Goal: Information Seeking & Learning: Find specific fact

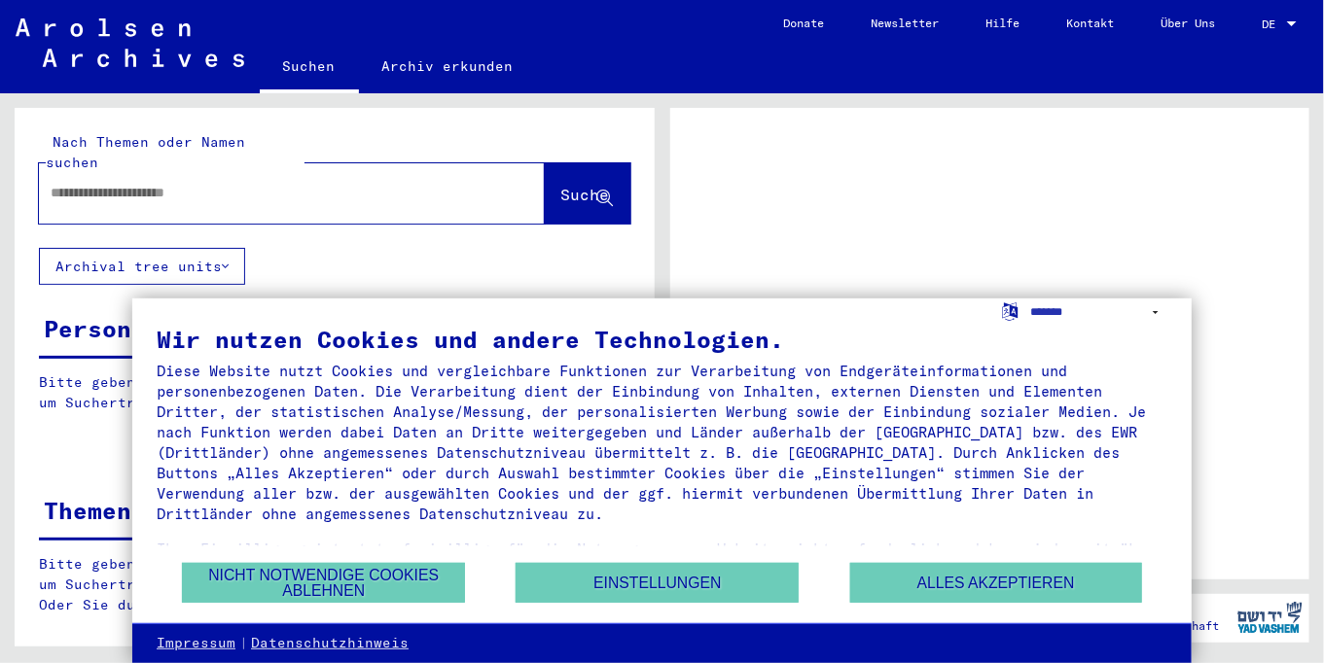
click at [1126, 386] on div "Diese Website nutzt Cookies und vergleichbare Funktionen zur Verarbeitung von E…" at bounding box center [662, 442] width 1011 height 163
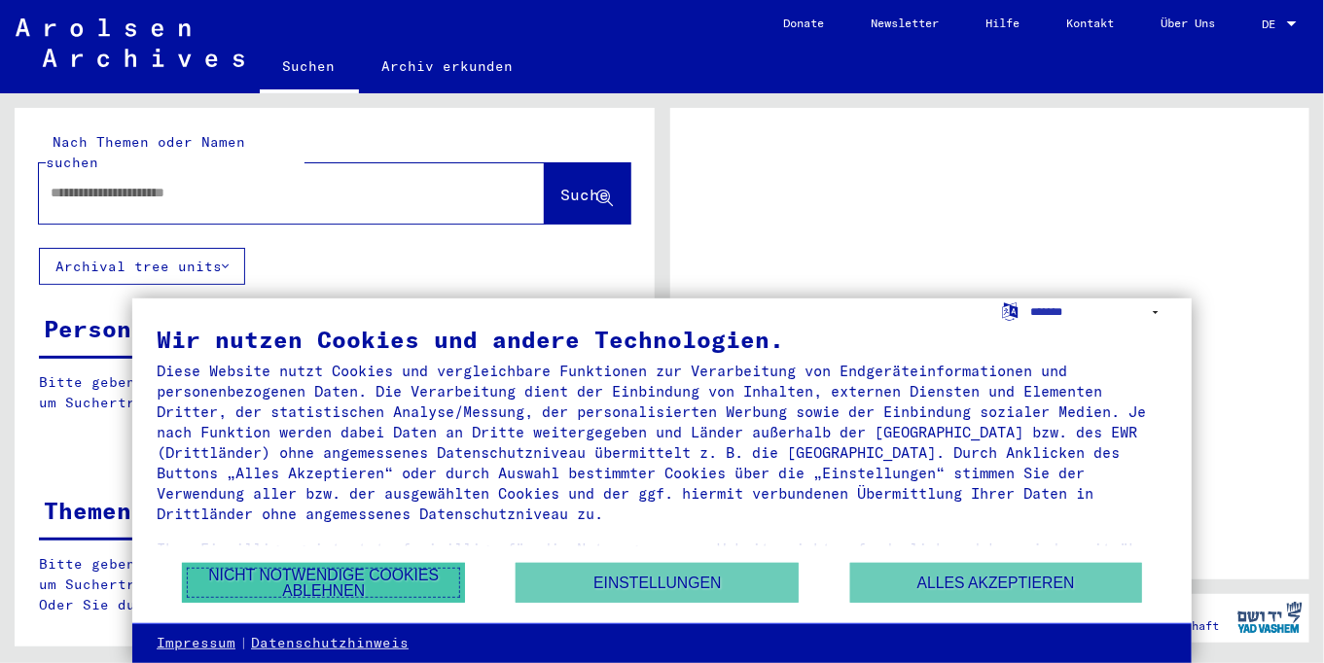
click at [392, 589] on button "Nicht notwendige Cookies ablehnen" at bounding box center [323, 583] width 283 height 40
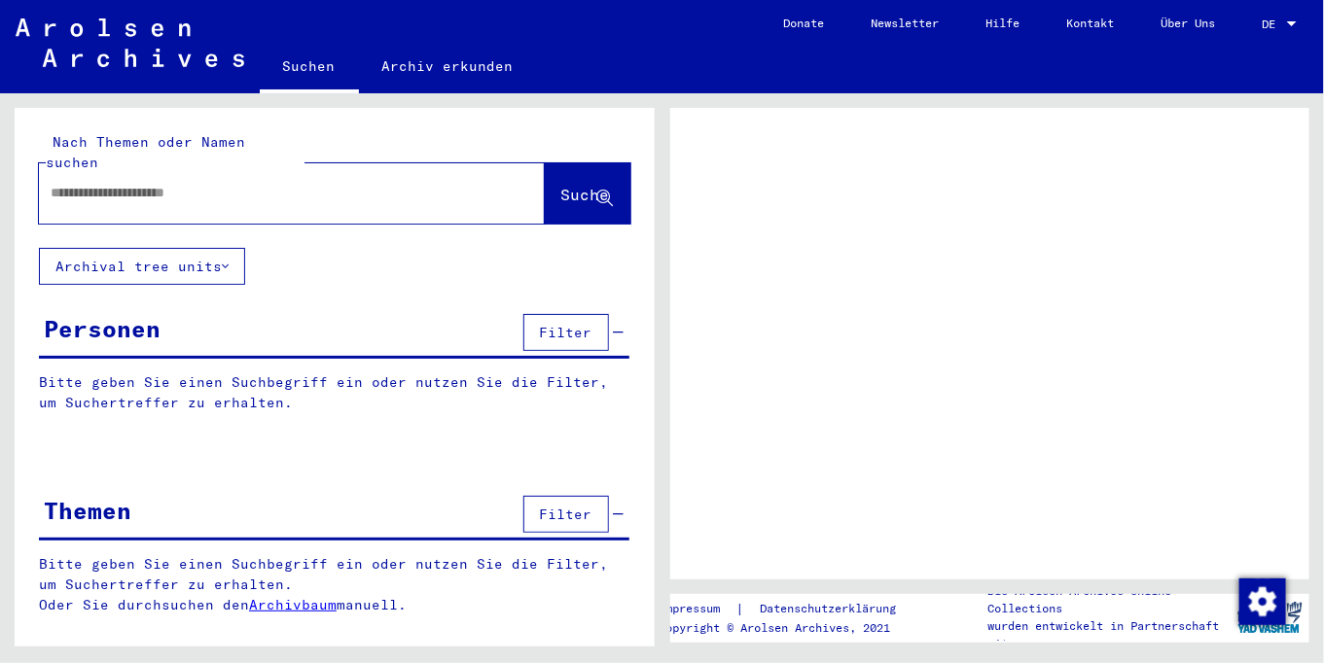
click at [221, 183] on input "text" at bounding box center [275, 193] width 448 height 20
click at [549, 189] on button "Suche" at bounding box center [588, 193] width 86 height 60
click at [569, 185] on span "Suche" at bounding box center [585, 194] width 49 height 19
click at [561, 185] on span "Suche" at bounding box center [585, 194] width 49 height 19
click at [90, 312] on div "Personen" at bounding box center [102, 328] width 117 height 35
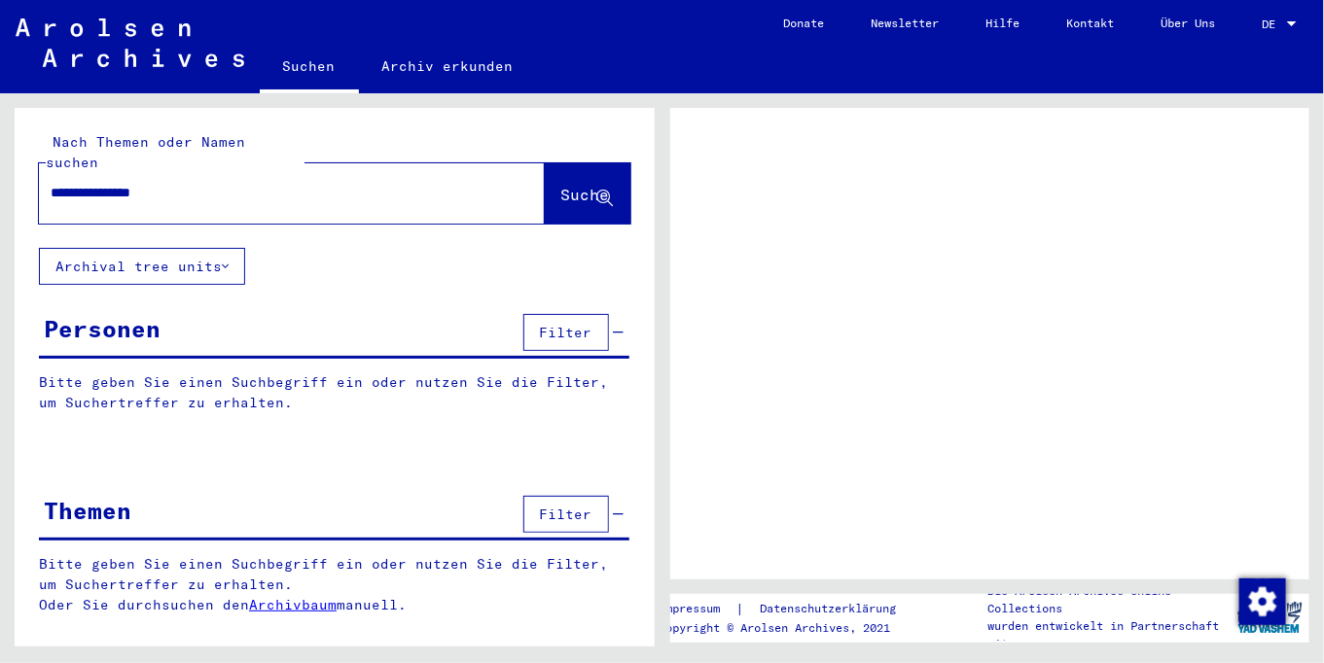
click at [580, 185] on span "Suche" at bounding box center [585, 194] width 49 height 19
click at [1310, 252] on div "Impressum | Datenschutzerklärung Copyright © Arolsen Archives, 2021 Die Arolsen…" at bounding box center [994, 370] width 662 height 554
click at [455, 596] on div "Bitte geben Sie einen Suchbegriff ein oder nutzen Sie die Filter, um Suchertref…" at bounding box center [335, 600] width 640 height 90
click at [565, 185] on span "Suche" at bounding box center [585, 194] width 49 height 19
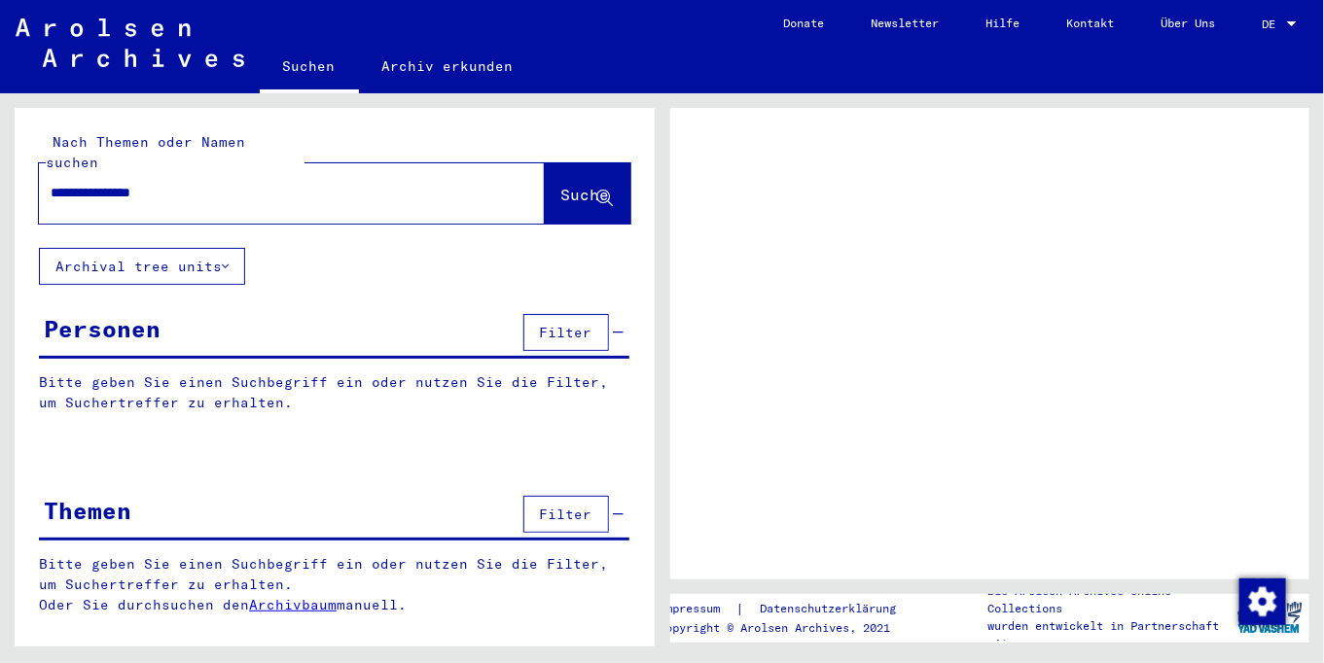
click at [315, 183] on input "**********" at bounding box center [275, 193] width 448 height 20
type input "*"
type input "**********"
click at [159, 249] on button "Archival tree units" at bounding box center [142, 266] width 206 height 37
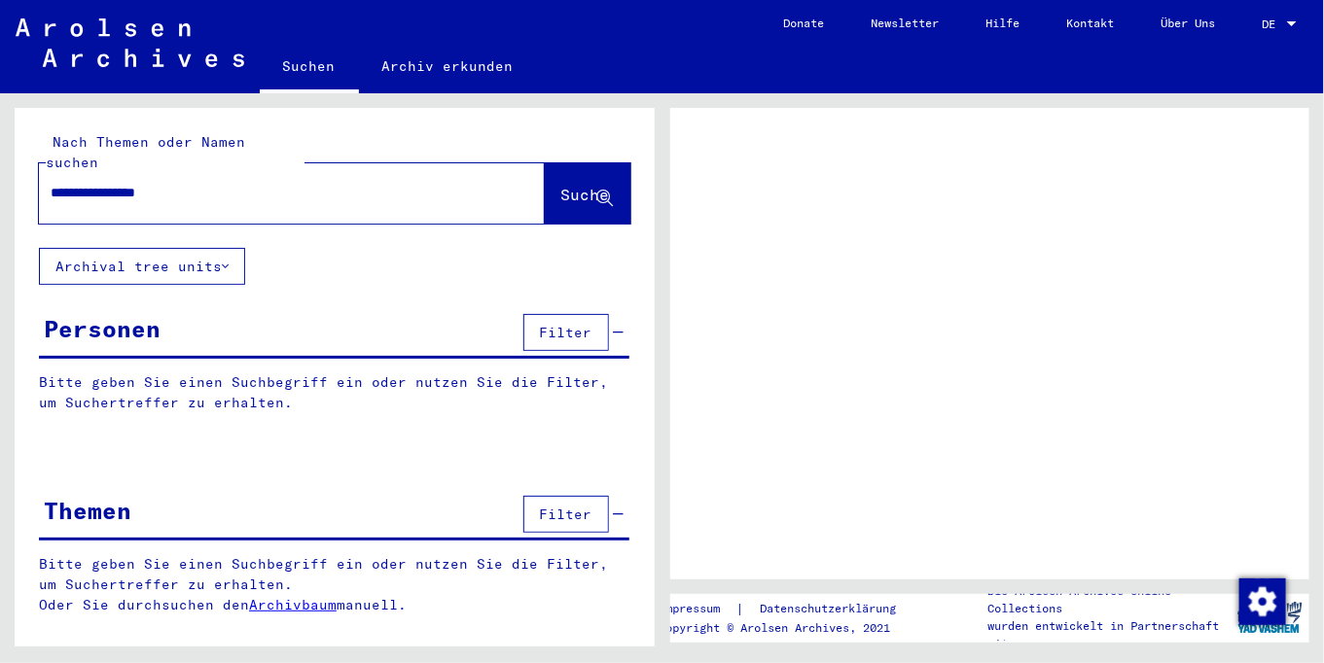
click at [159, 249] on button "Archival tree units" at bounding box center [142, 266] width 206 height 37
